Goal: Task Accomplishment & Management: Use online tool/utility

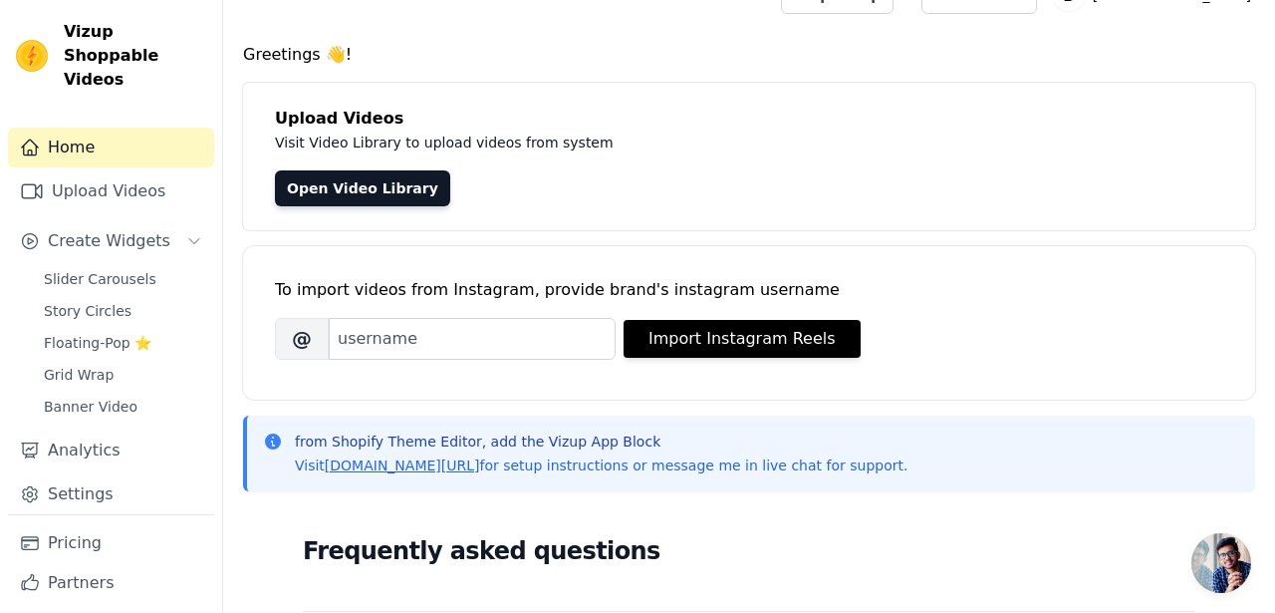
scroll to position [31, 0]
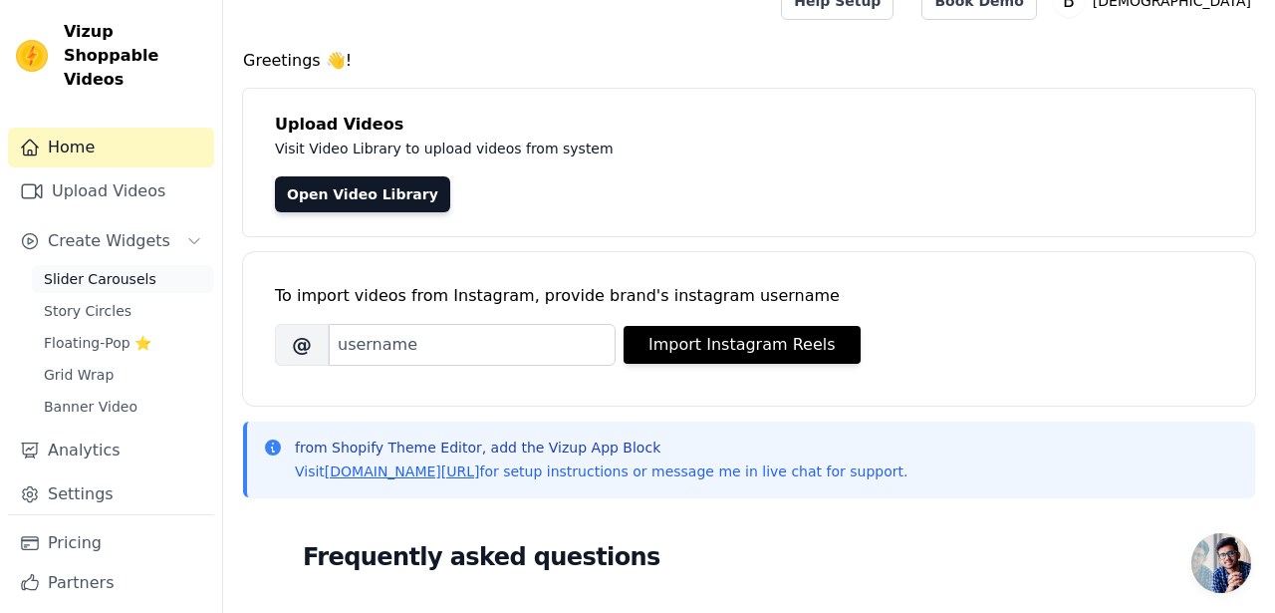
click at [135, 269] on span "Slider Carousels" at bounding box center [100, 279] width 113 height 20
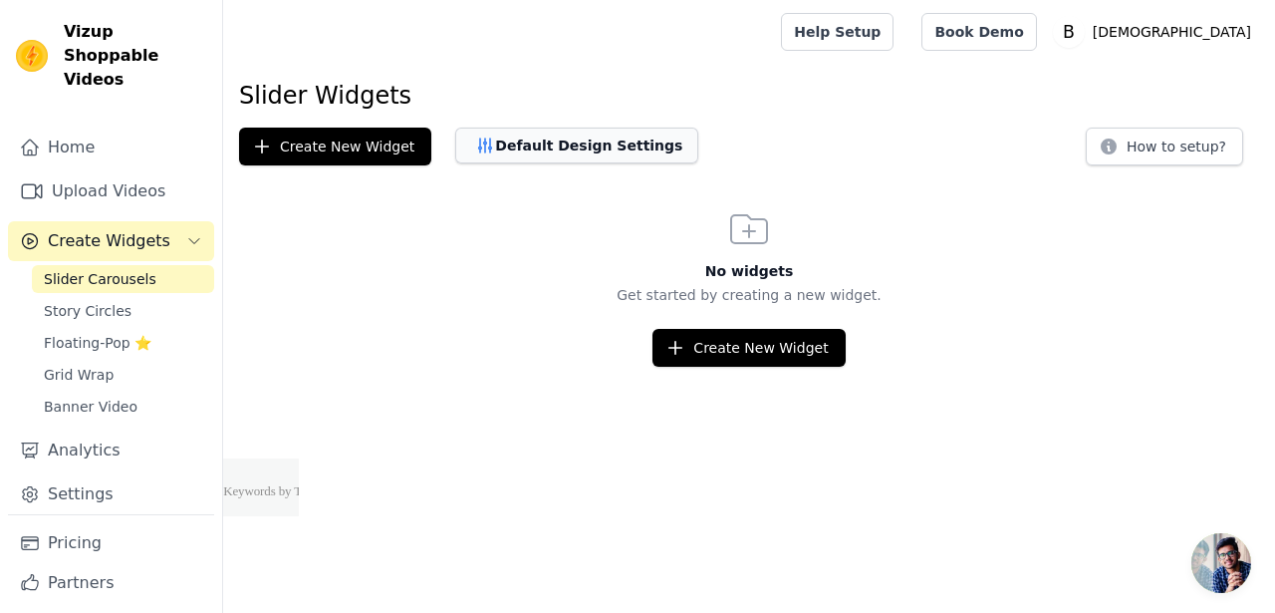
click at [509, 157] on button "Default Design Settings" at bounding box center [576, 146] width 243 height 36
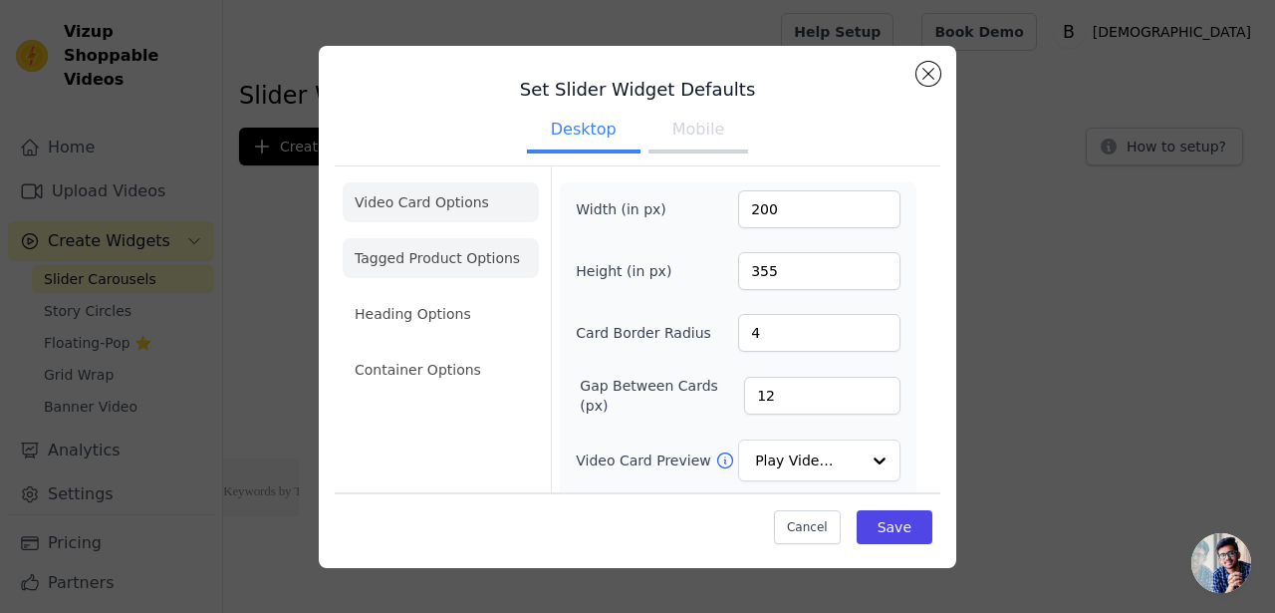
click at [469, 350] on li "Tagged Product Options" at bounding box center [441, 370] width 196 height 40
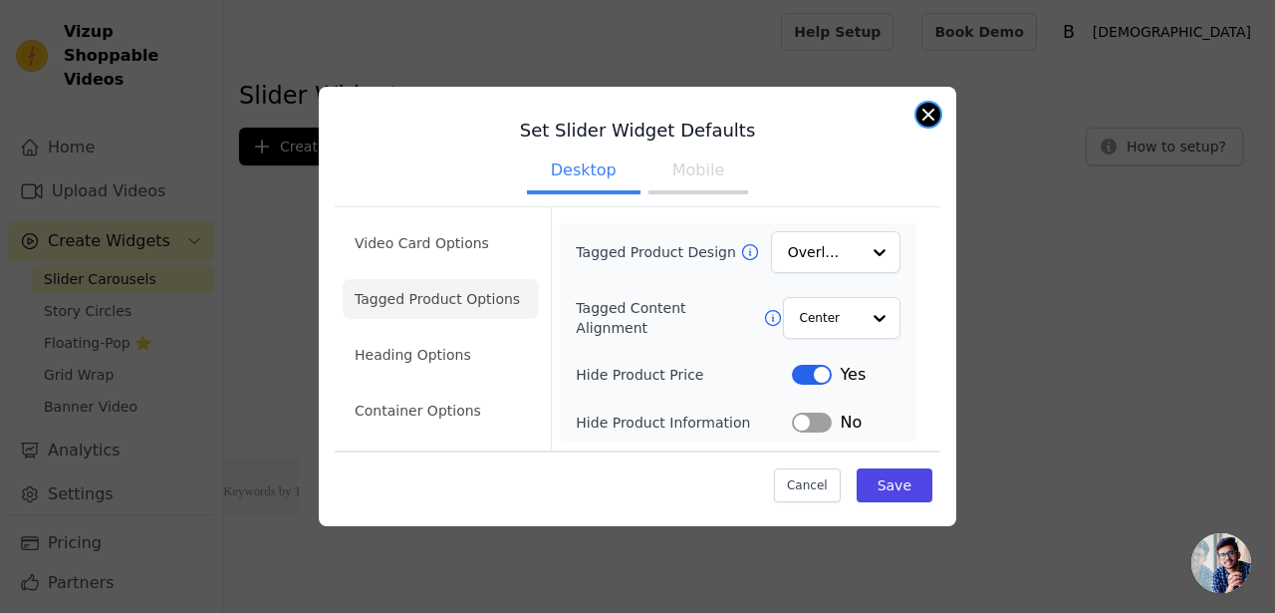
click at [926, 116] on button "Close modal" at bounding box center [928, 115] width 24 height 24
